Goal: Information Seeking & Learning: Check status

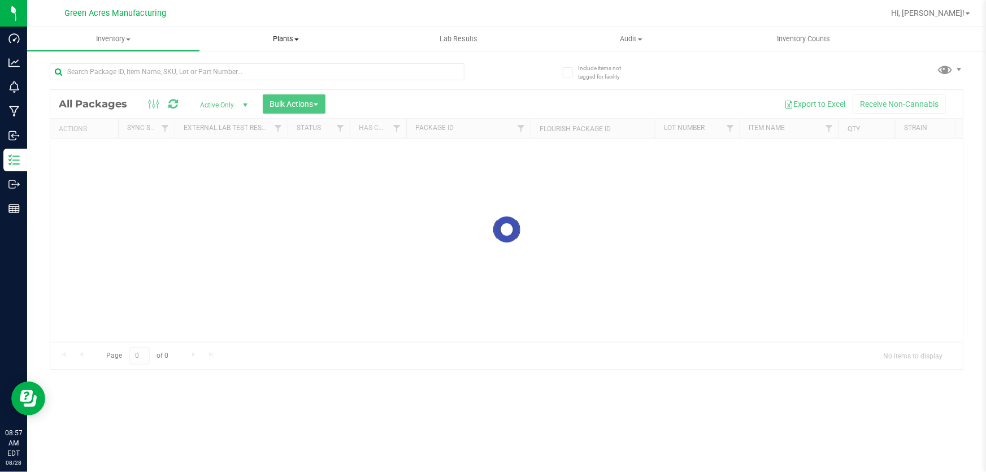
click at [282, 38] on span "Plants" at bounding box center [285, 39] width 171 height 10
click at [268, 79] on li "Waste log" at bounding box center [285, 82] width 172 height 14
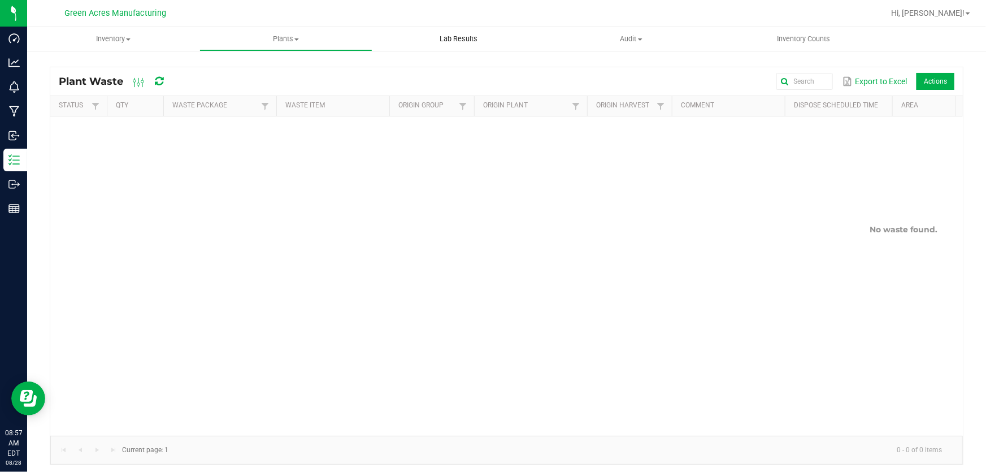
click at [467, 45] on uib-tab-heading "Lab Results" at bounding box center [458, 39] width 171 height 23
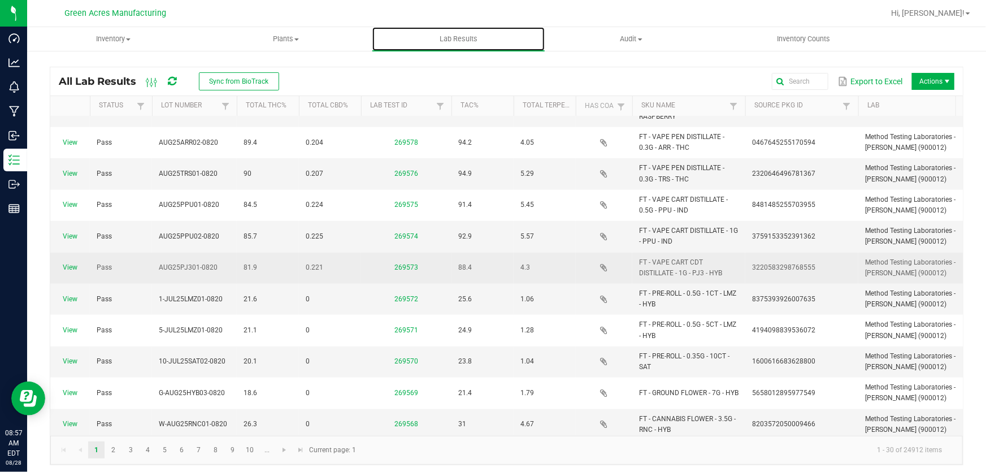
scroll to position [604, 0]
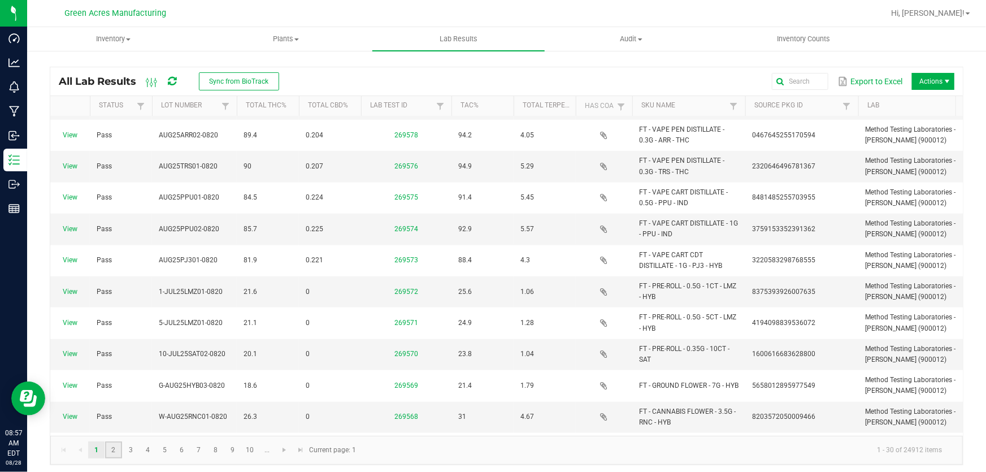
click at [113, 445] on link "2" at bounding box center [113, 449] width 16 height 17
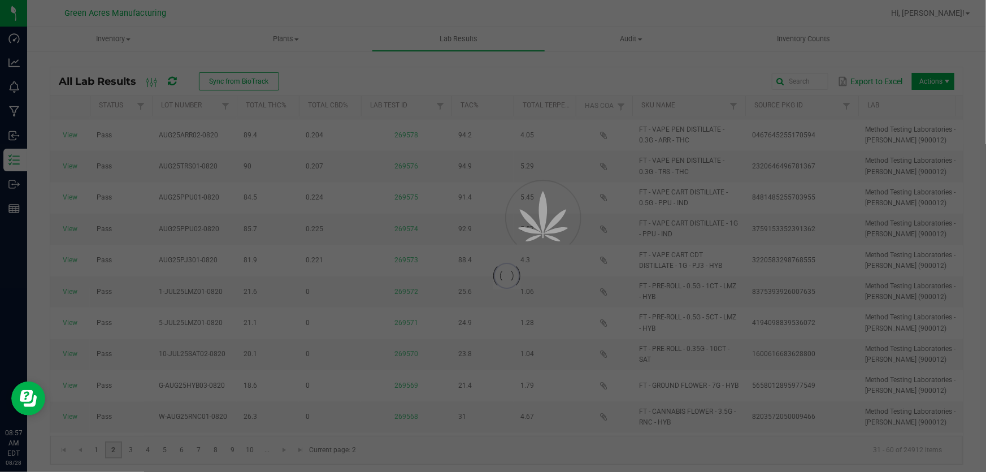
scroll to position [0, 0]
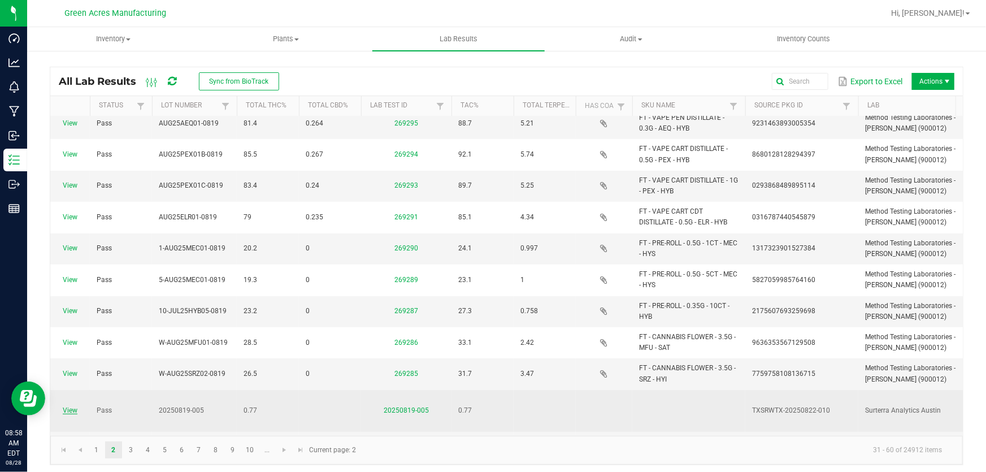
click at [73, 406] on link "View" at bounding box center [70, 410] width 15 height 8
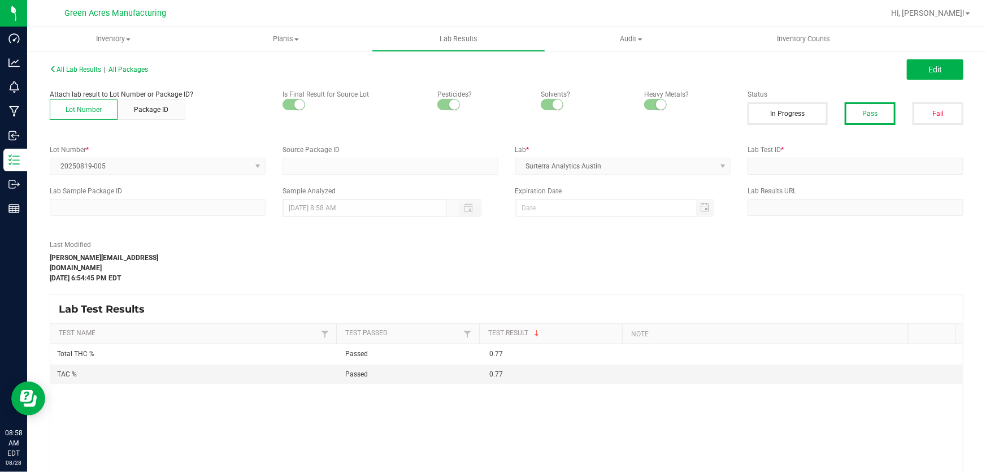
type input "TXSRWTX-20250822-010"
type input "20250819-005"
type input "TXSRWTX-20250822-010"
type input "08/19/2025 6:54 PM"
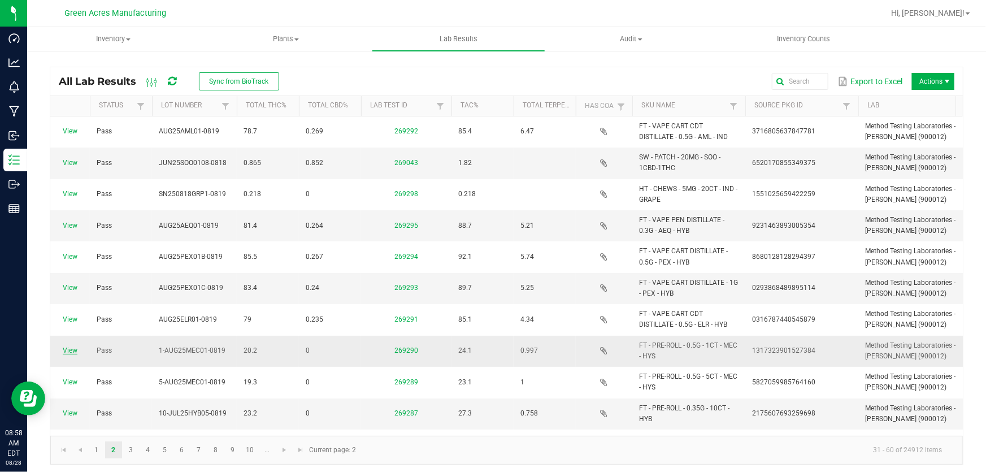
click at [73, 352] on link "View" at bounding box center [70, 350] width 15 height 8
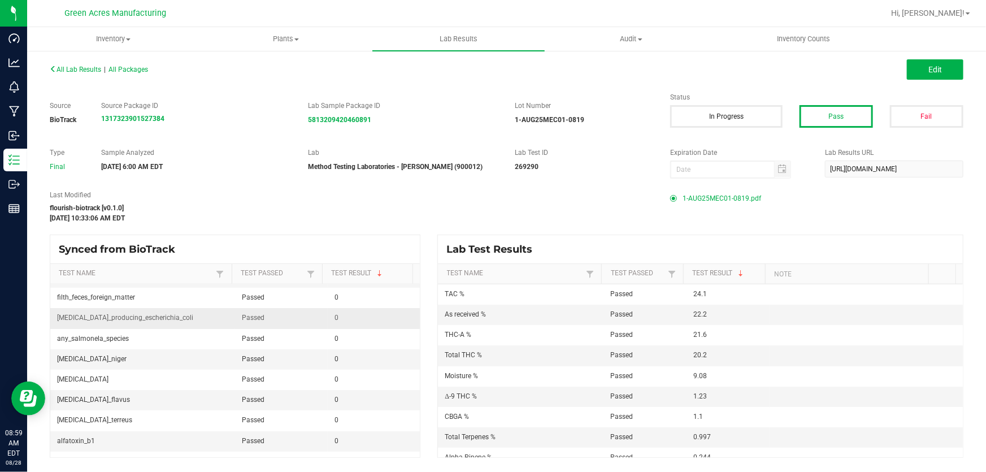
scroll to position [154, 0]
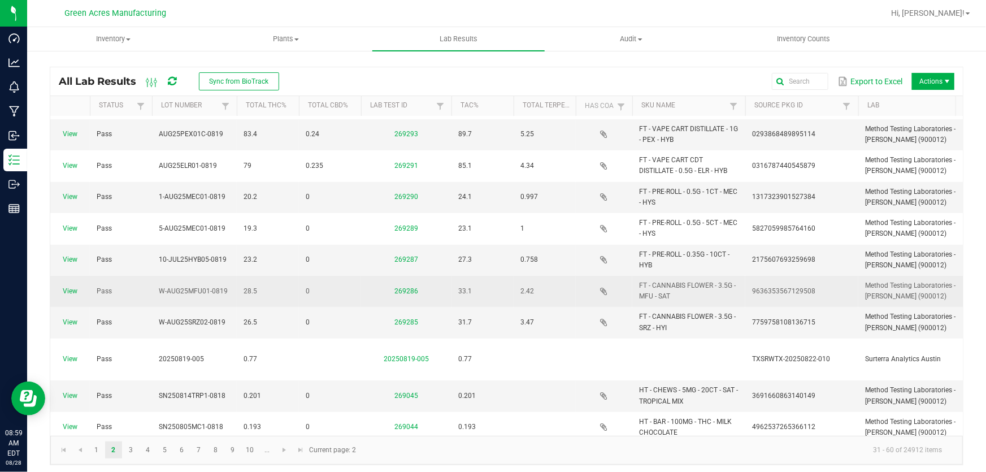
scroll to position [205, 0]
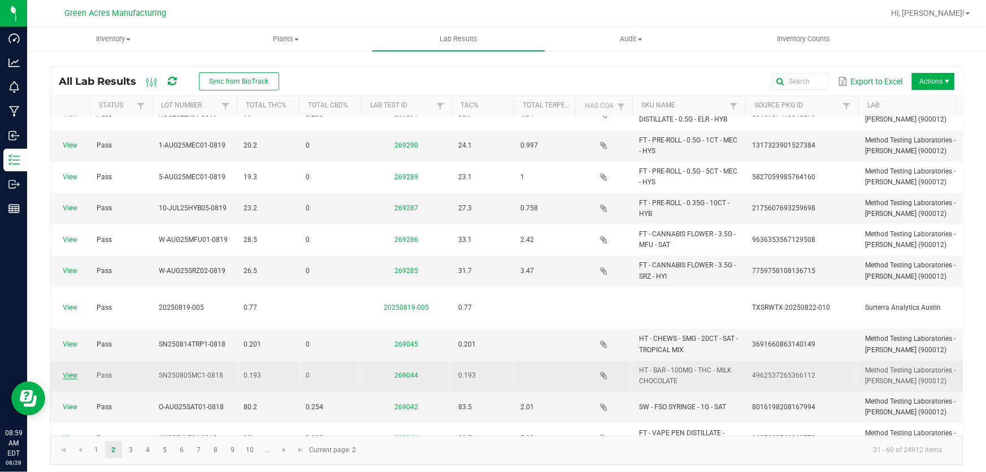
click at [70, 371] on link "View" at bounding box center [70, 375] width 15 height 8
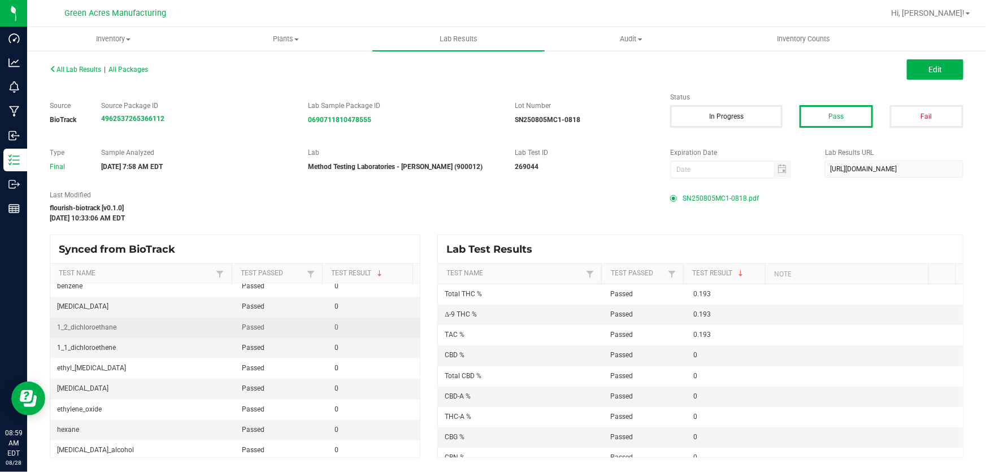
scroll to position [257, 0]
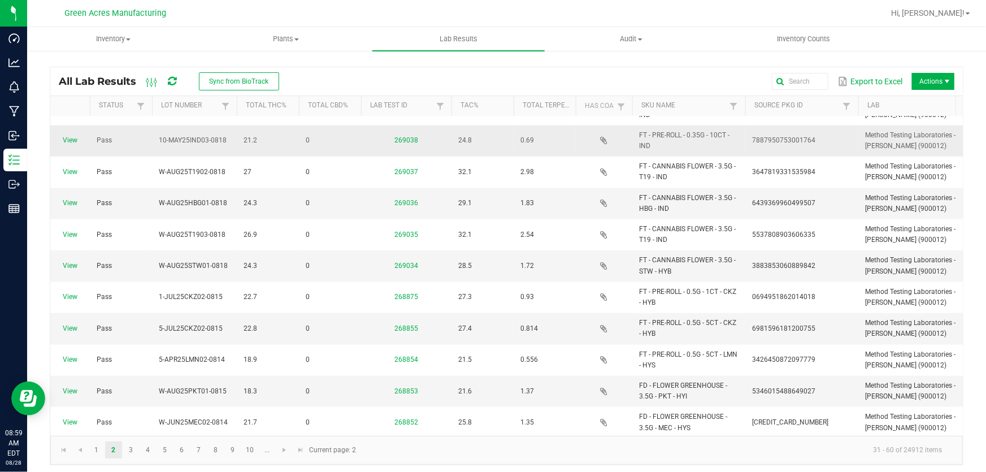
scroll to position [614, 0]
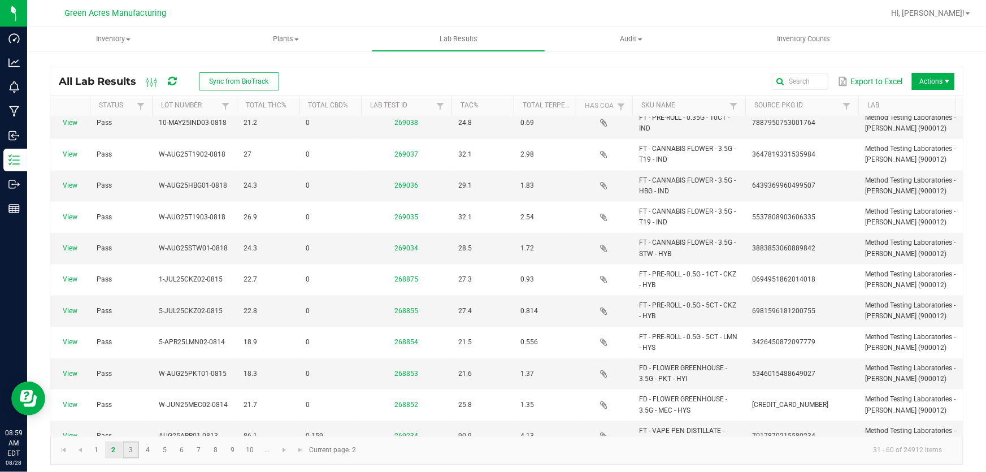
click at [129, 453] on link "3" at bounding box center [131, 449] width 16 height 17
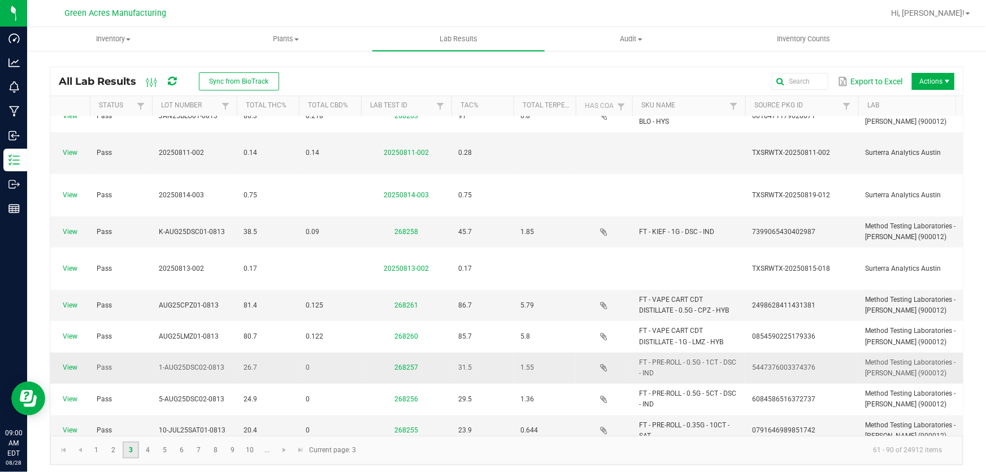
scroll to position [604, 0]
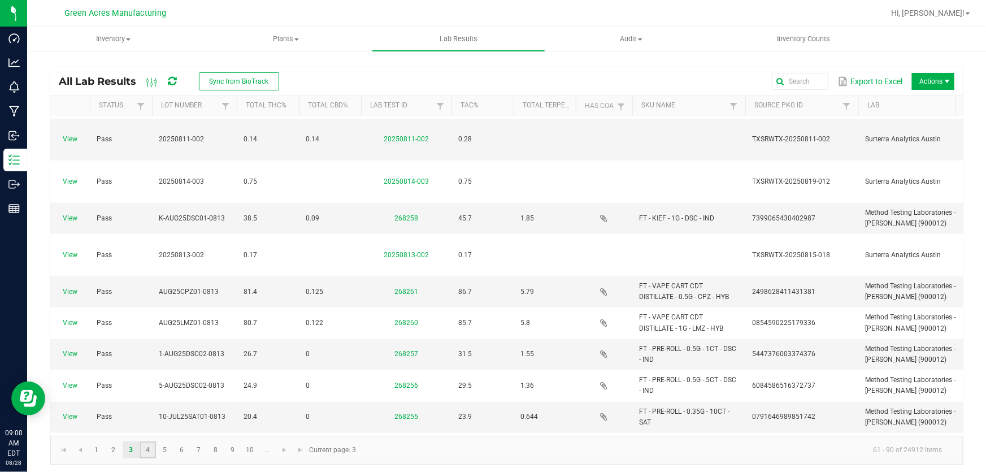
click at [147, 450] on link "4" at bounding box center [148, 449] width 16 height 17
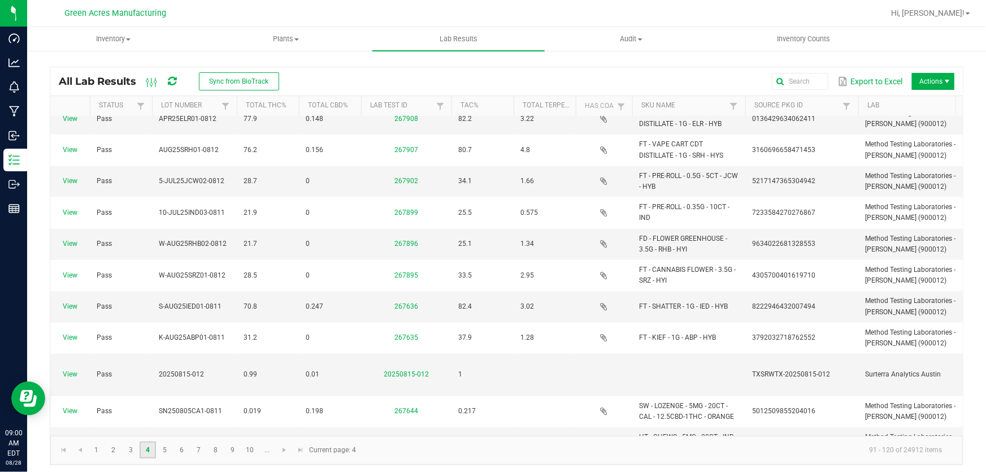
scroll to position [636, 0]
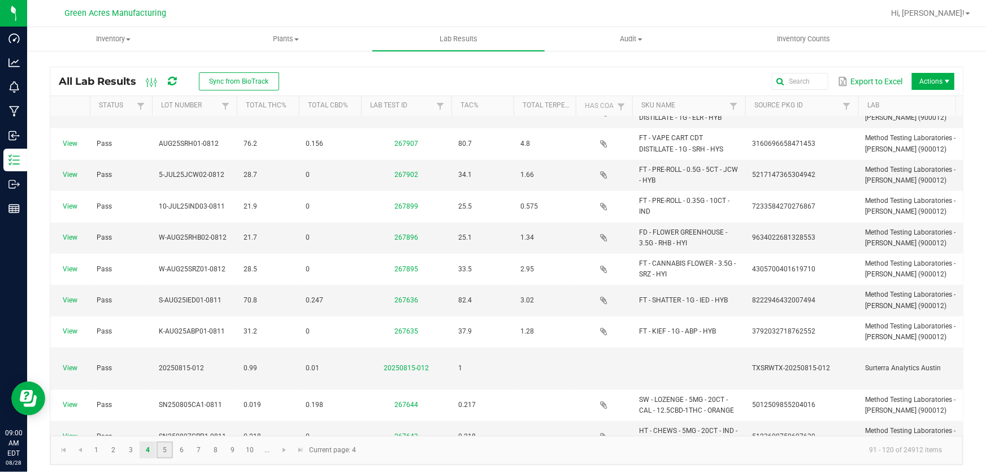
click at [170, 454] on link "5" at bounding box center [165, 449] width 16 height 17
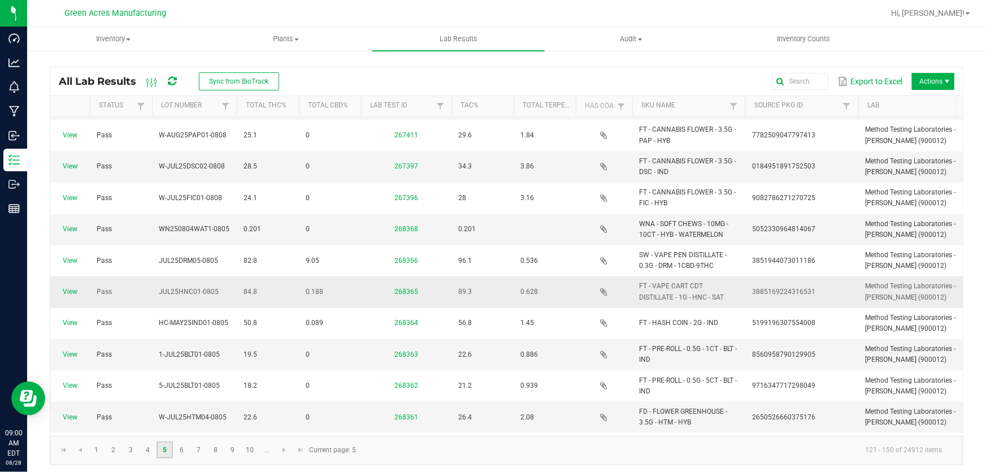
scroll to position [514, 0]
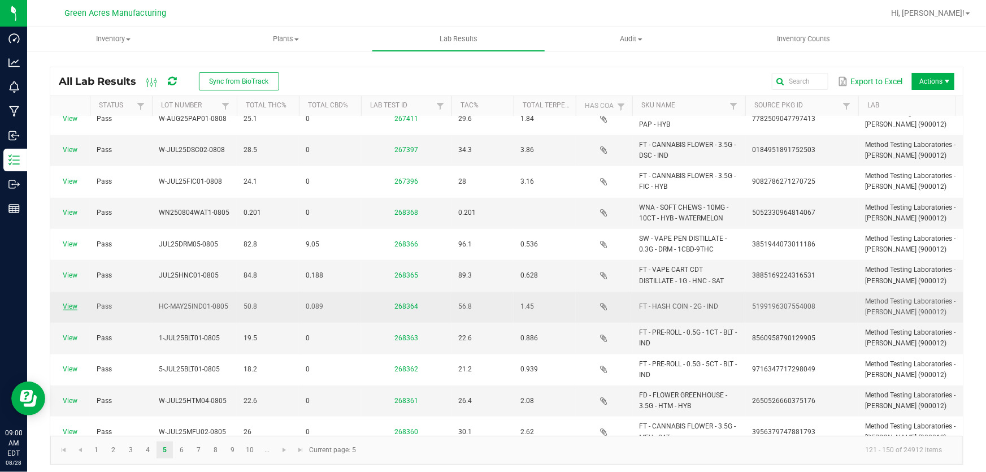
click at [71, 306] on link "View" at bounding box center [70, 306] width 15 height 8
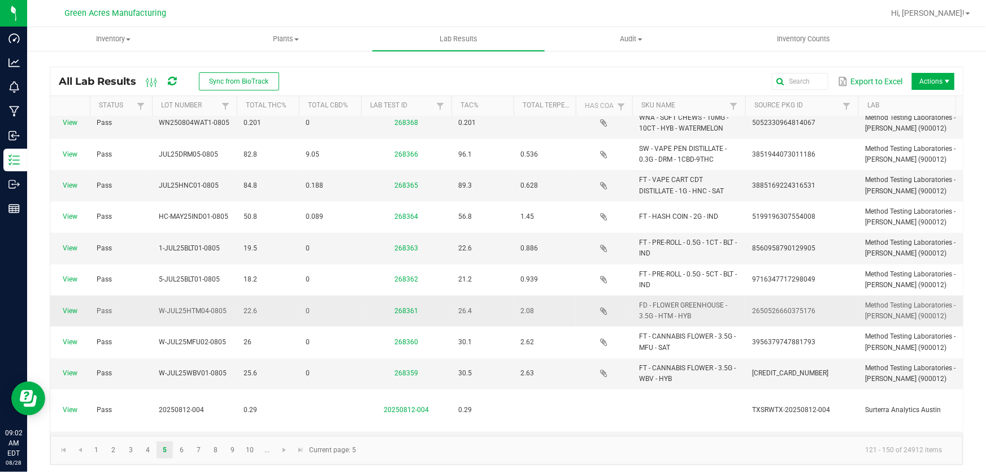
scroll to position [5, 0]
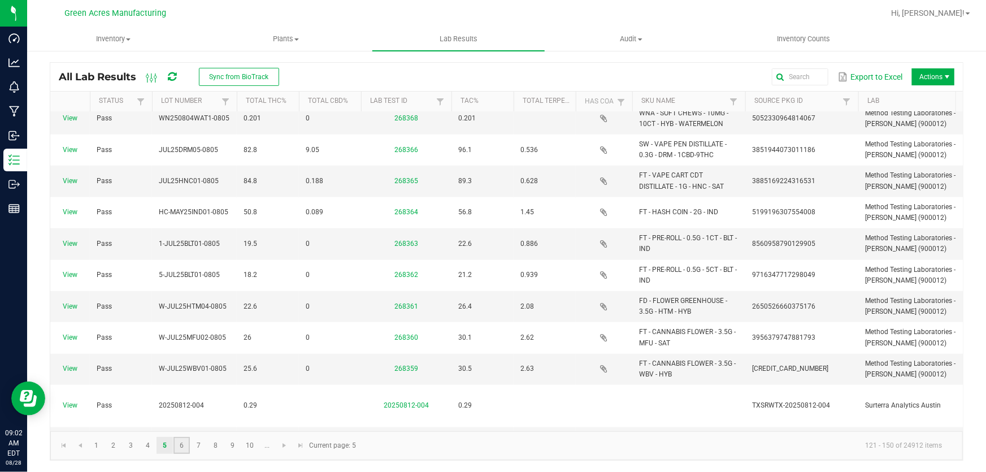
click at [181, 445] on link "6" at bounding box center [181, 445] width 16 height 17
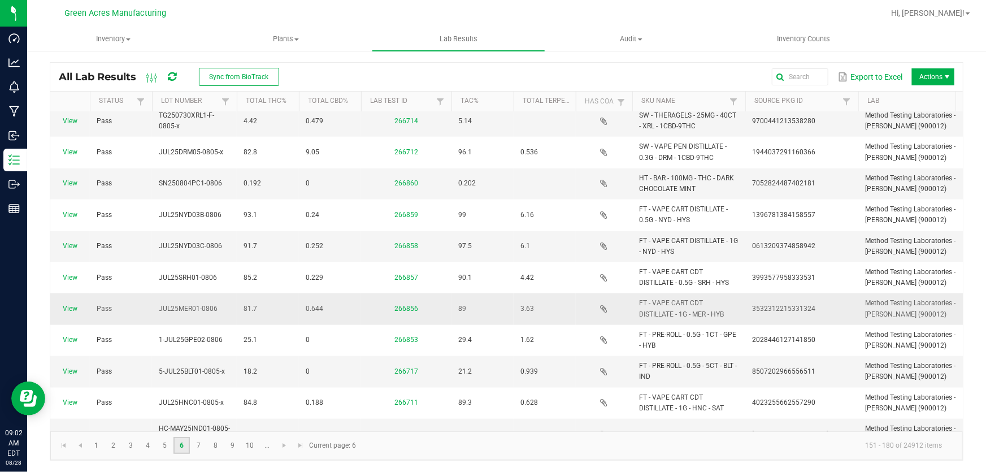
scroll to position [625, 0]
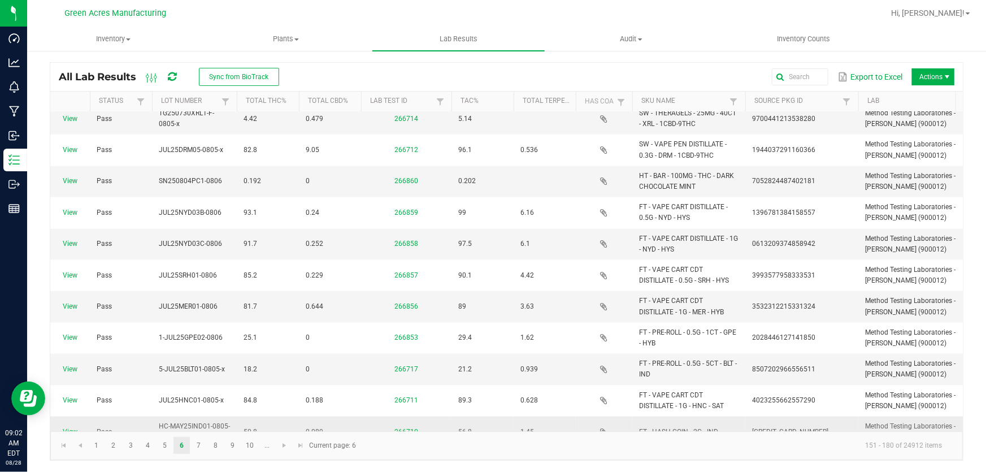
click at [69, 428] on link "View" at bounding box center [70, 432] width 15 height 8
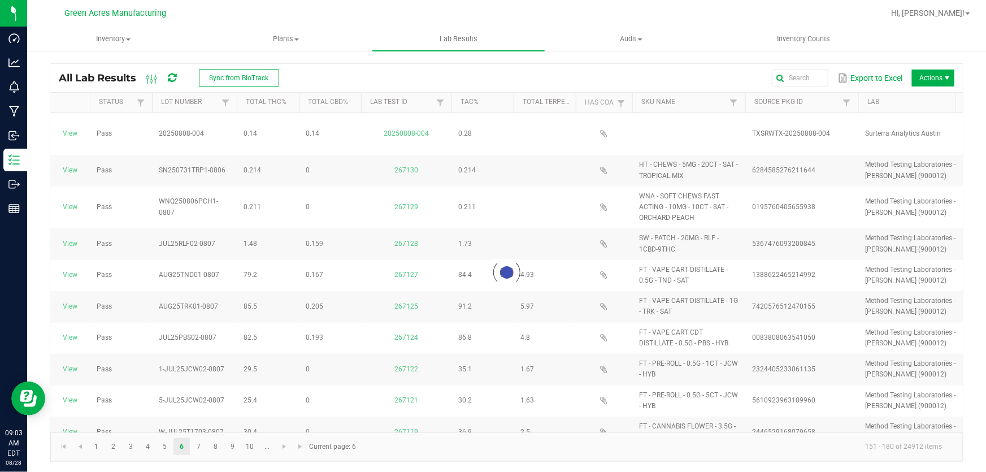
scroll to position [5, 0]
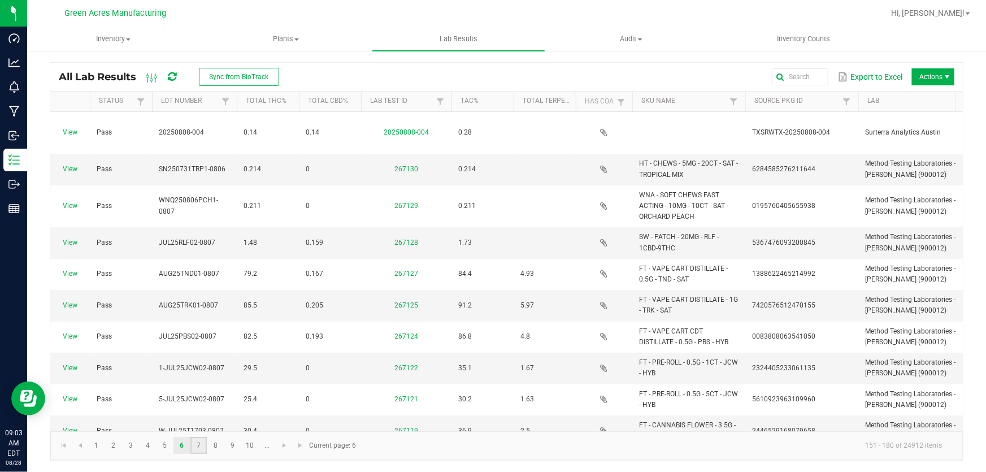
click at [205, 443] on link "7" at bounding box center [198, 445] width 16 height 17
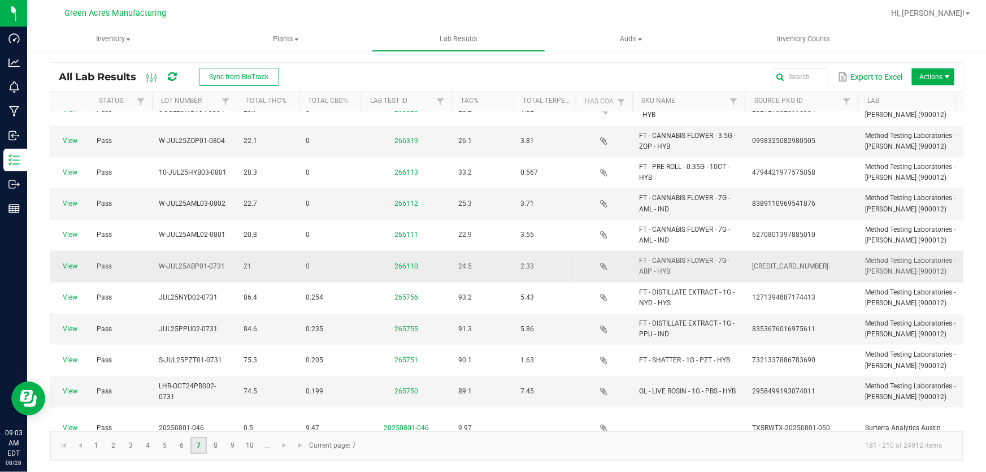
scroll to position [604, 0]
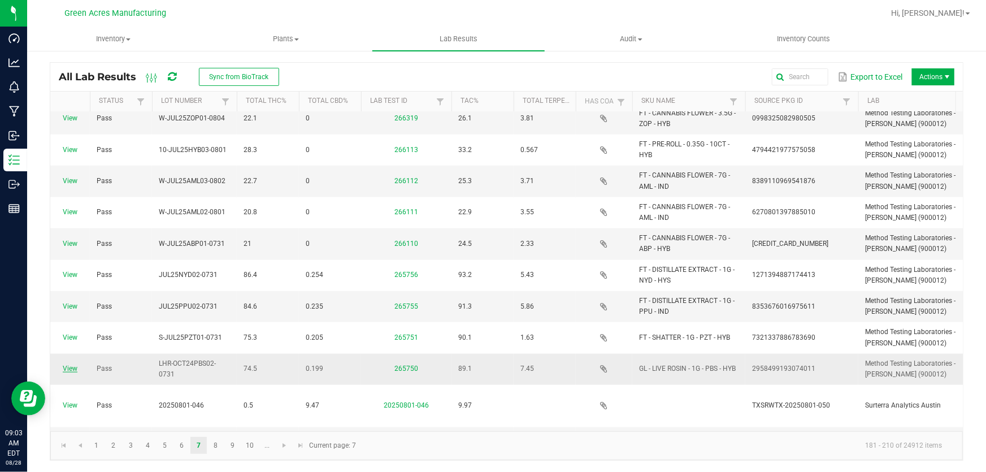
click at [73, 368] on link "View" at bounding box center [70, 369] width 15 height 8
click at [218, 446] on link "8" at bounding box center [215, 445] width 16 height 17
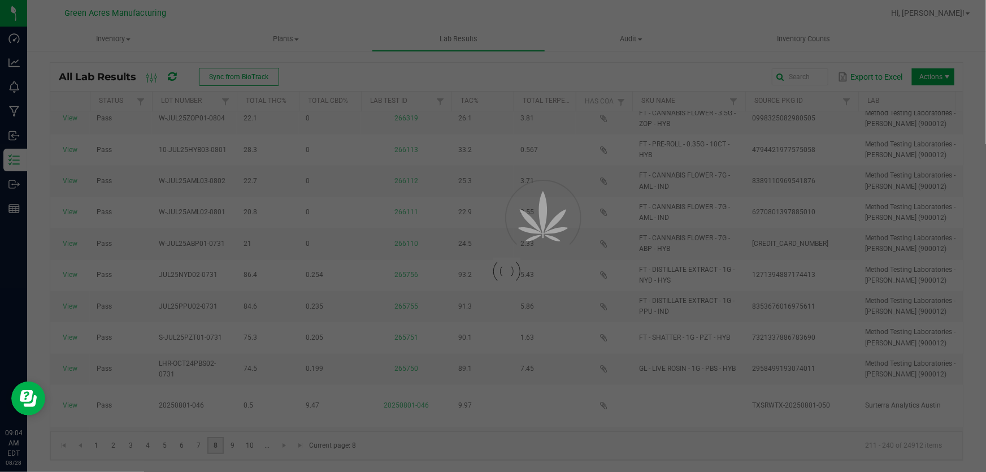
scroll to position [0, 0]
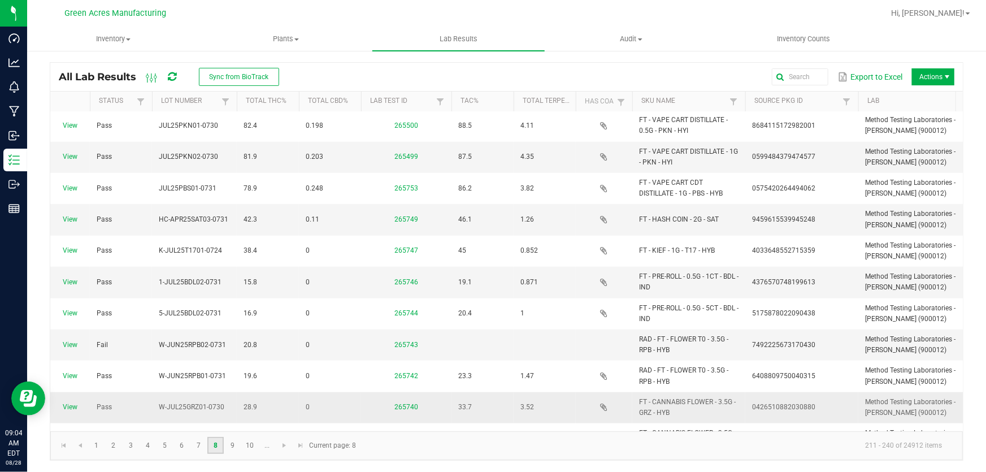
scroll to position [538, 0]
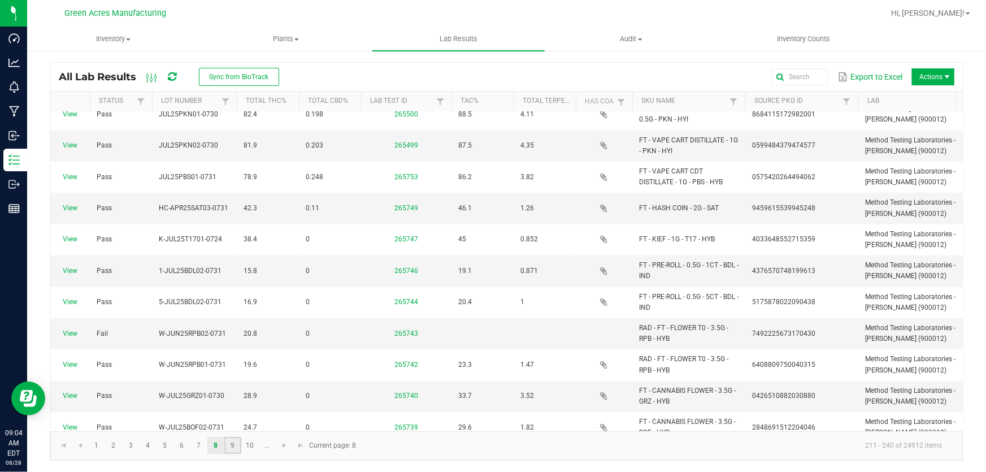
click at [238, 445] on link "9" at bounding box center [232, 445] width 16 height 17
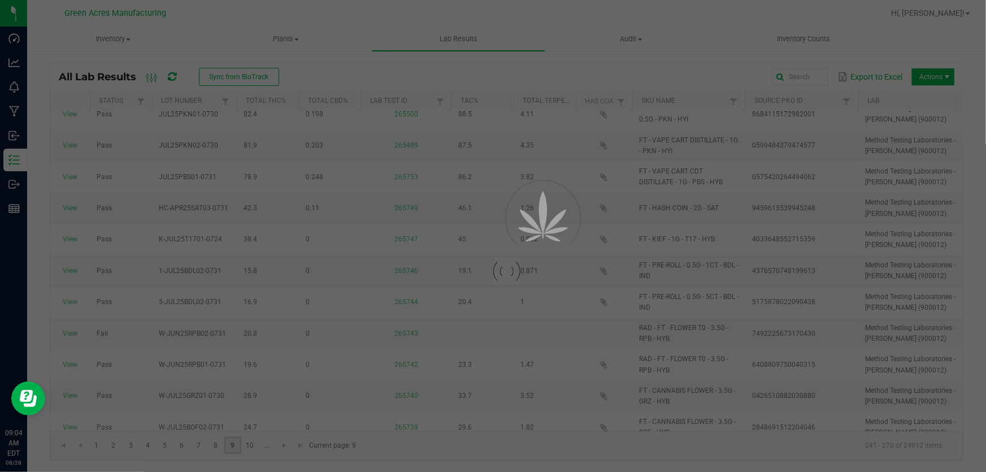
scroll to position [0, 0]
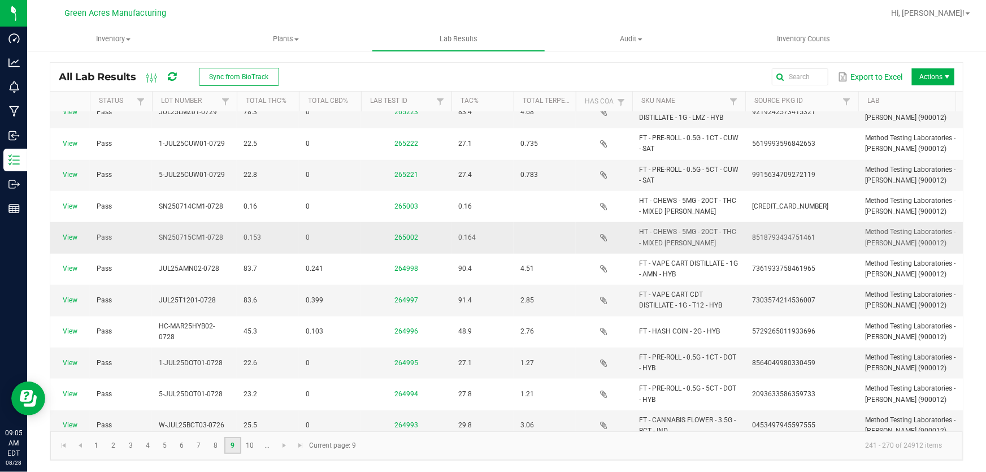
scroll to position [565, 0]
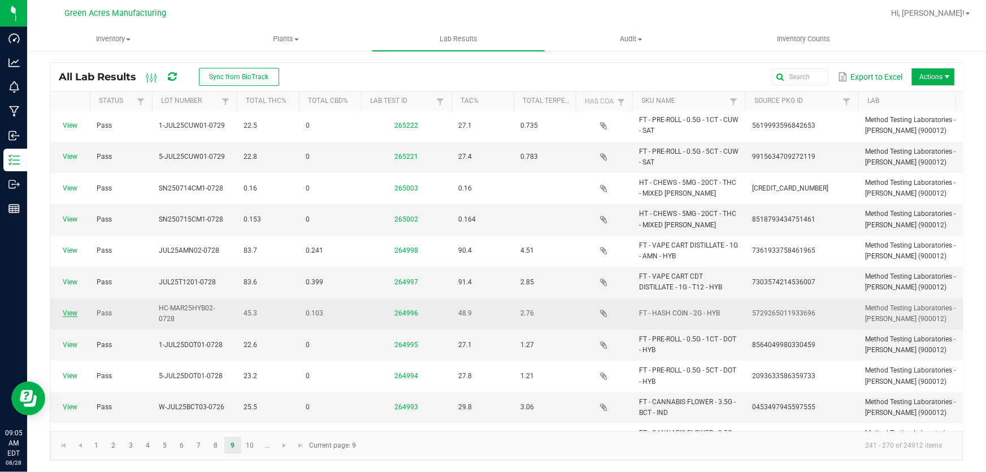
click at [74, 314] on link "View" at bounding box center [70, 313] width 15 height 8
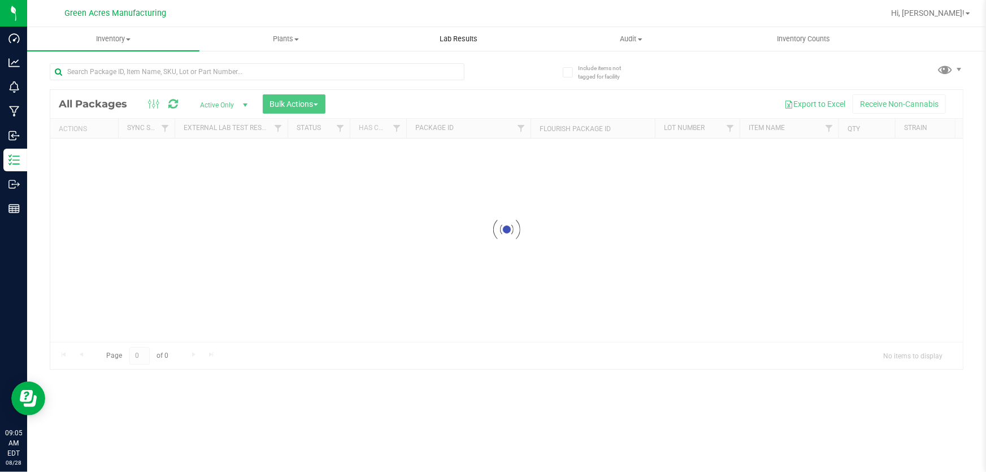
click at [465, 31] on uib-tab-heading "Lab Results" at bounding box center [458, 39] width 171 height 23
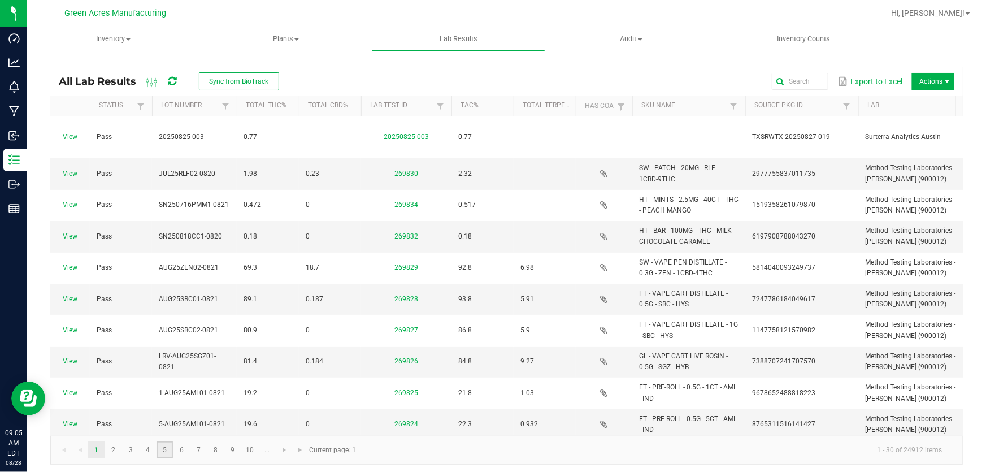
click at [162, 449] on link "5" at bounding box center [165, 449] width 16 height 17
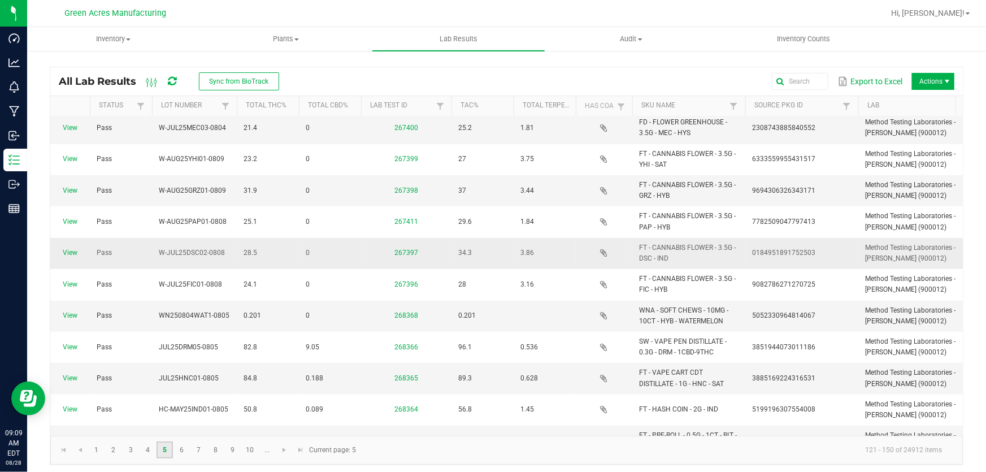
scroll to position [462, 0]
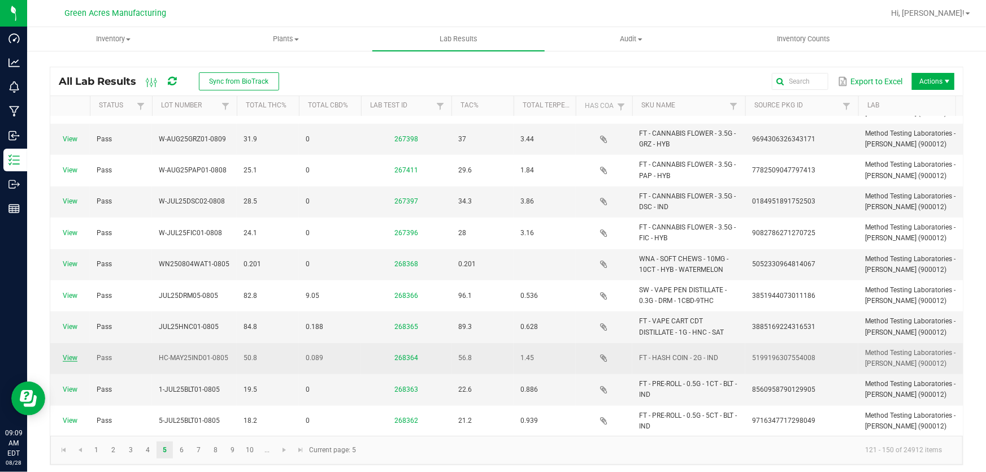
click at [75, 354] on link "View" at bounding box center [70, 358] width 15 height 8
